Goal: Transaction & Acquisition: Purchase product/service

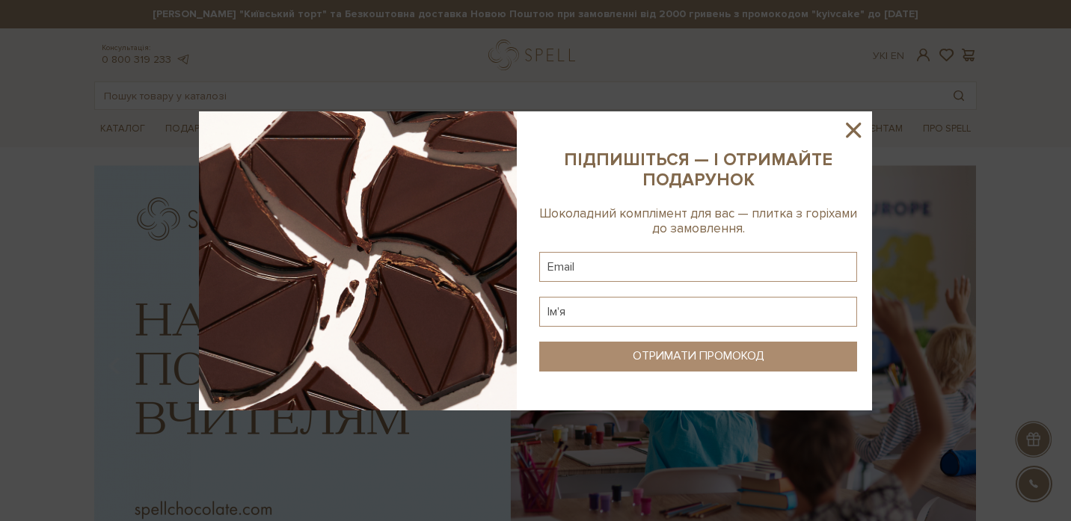
click at [866, 129] on icon at bounding box center [853, 129] width 25 height 25
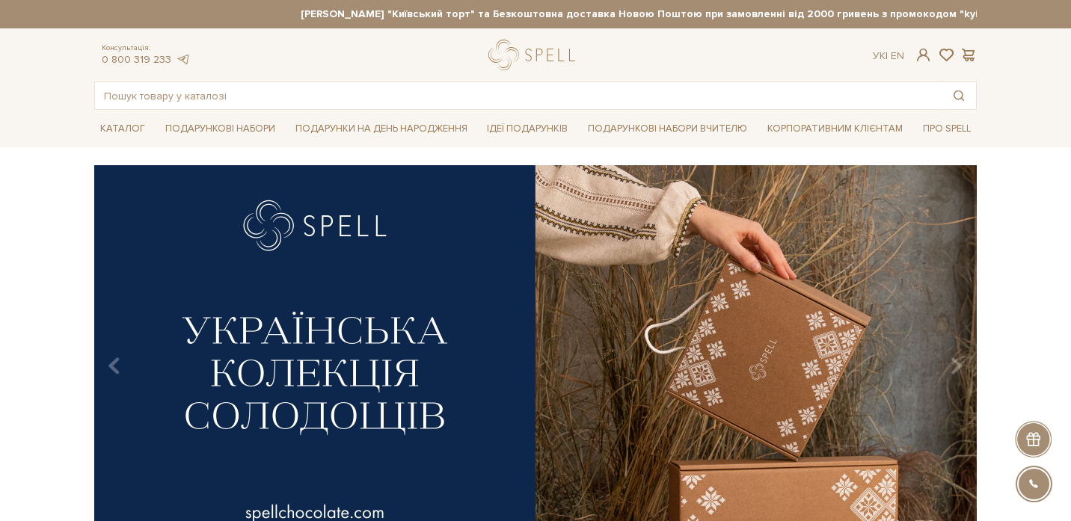
drag, startPoint x: 171, startPoint y: 10, endPoint x: 317, endPoint y: 11, distance: 145.9
click at [318, 11] on strong "[PERSON_NAME] "Київський торт" та Безкоштовна доставка Новою Поштою при замовле…" at bounding box center [683, 13] width 883 height 13
drag, startPoint x: 321, startPoint y: 12, endPoint x: 171, endPoint y: 9, distance: 150.4
click at [171, 9] on strong "[PERSON_NAME] "Київський торт" та Безкоштовна доставка Новою Поштою при замовле…" at bounding box center [384, 13] width 883 height 13
click at [203, 96] on input "text" at bounding box center [518, 95] width 847 height 27
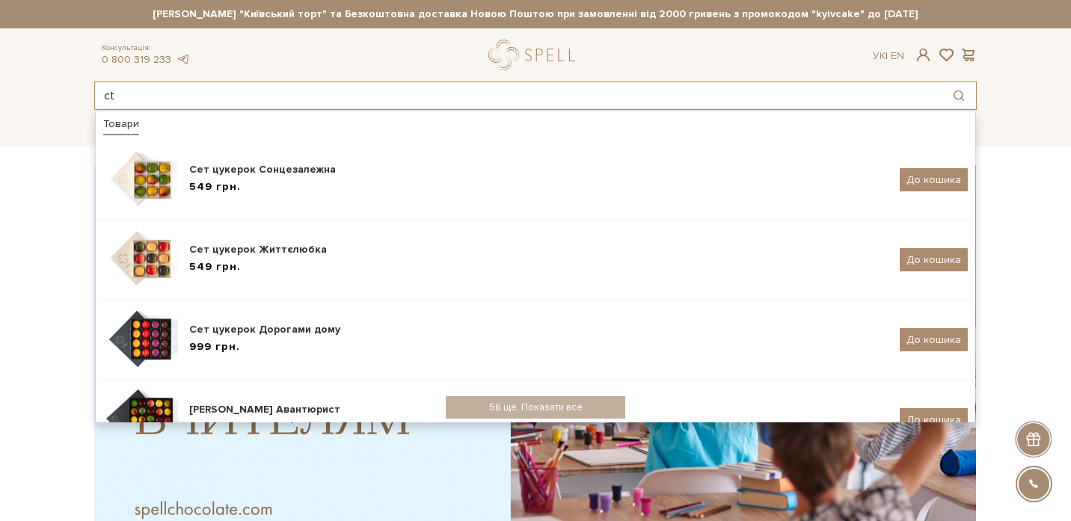
type input "c"
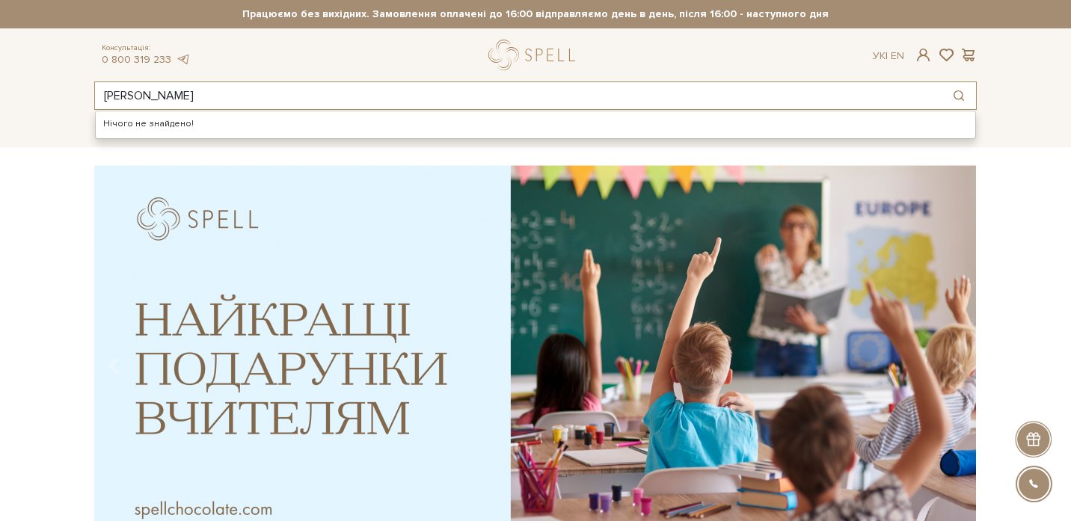
type input "[PERSON_NAME]"
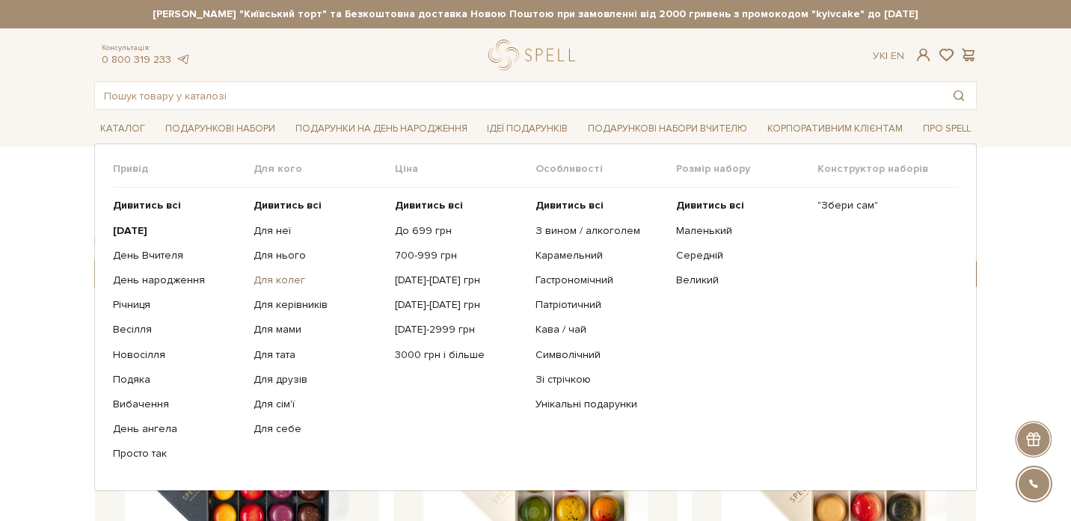
click at [286, 278] on link "Для колег" at bounding box center [318, 280] width 129 height 13
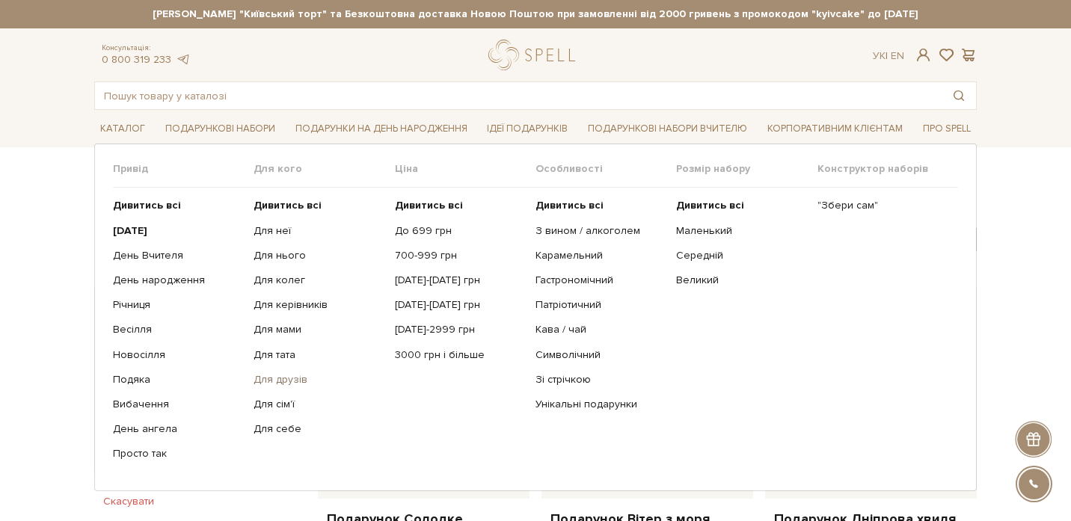
click at [263, 382] on link "Для друзів" at bounding box center [318, 379] width 129 height 13
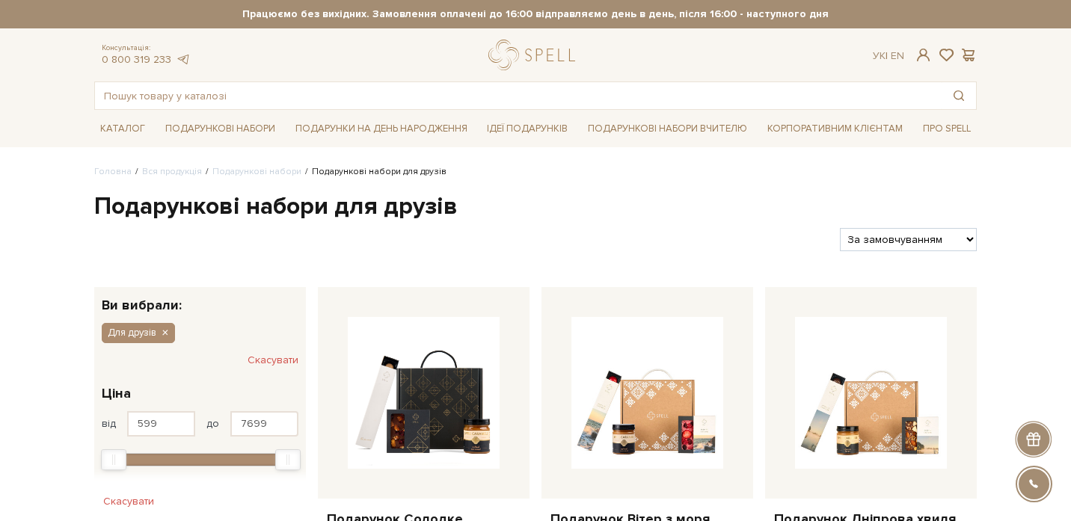
scroll to position [7, 0]
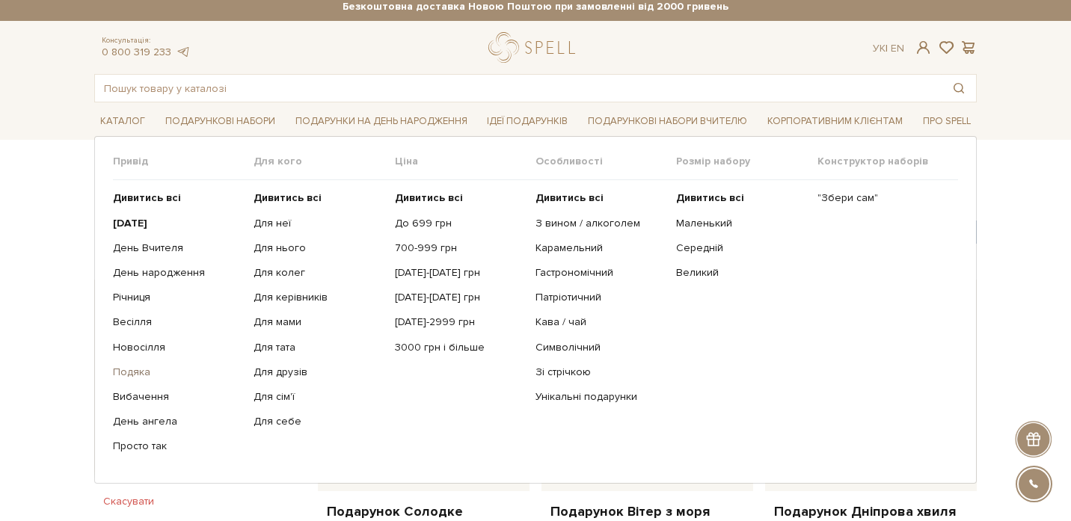
click at [134, 371] on link "Подяка" at bounding box center [177, 372] width 129 height 13
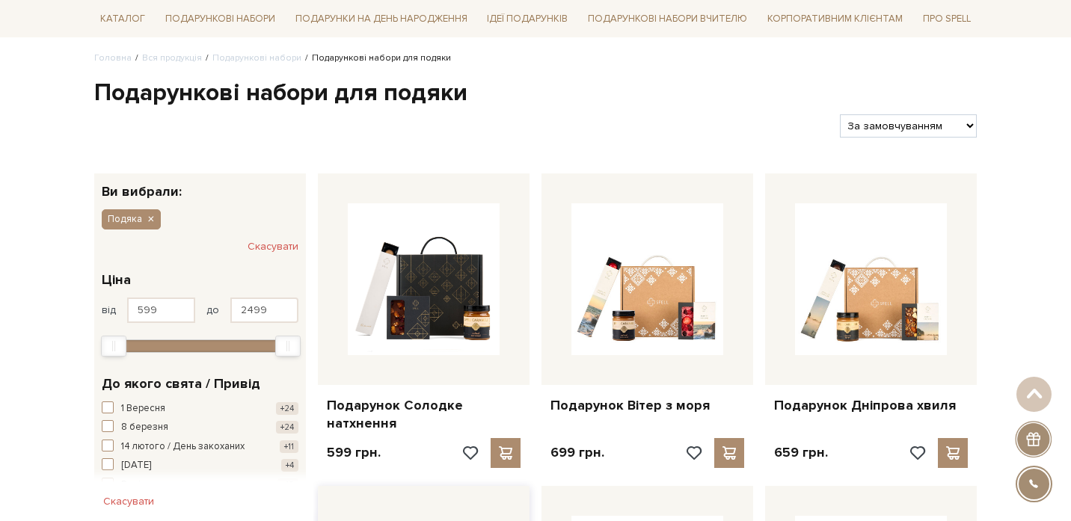
scroll to position [15, 0]
